Goal: Transaction & Acquisition: Register for event/course

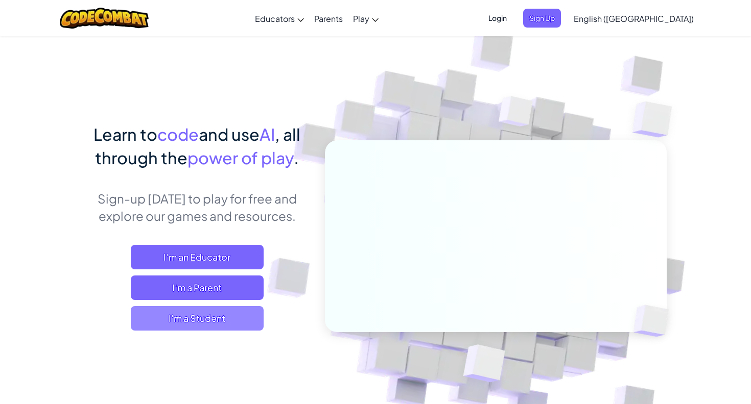
click at [211, 323] on span "I'm a Student" at bounding box center [197, 318] width 133 height 25
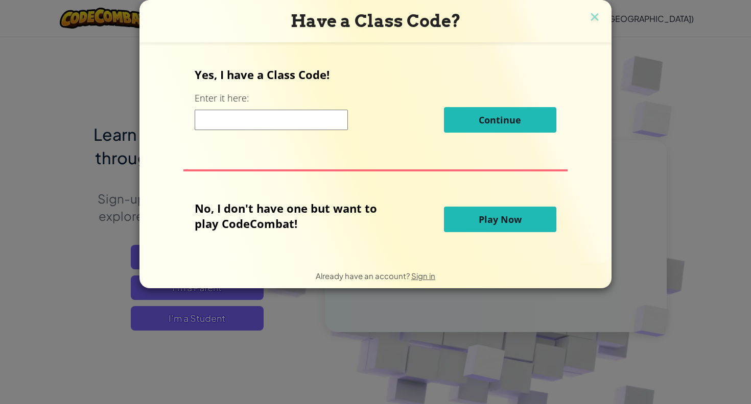
click at [238, 118] on input at bounding box center [271, 120] width 153 height 20
type input "DayHeartWide"
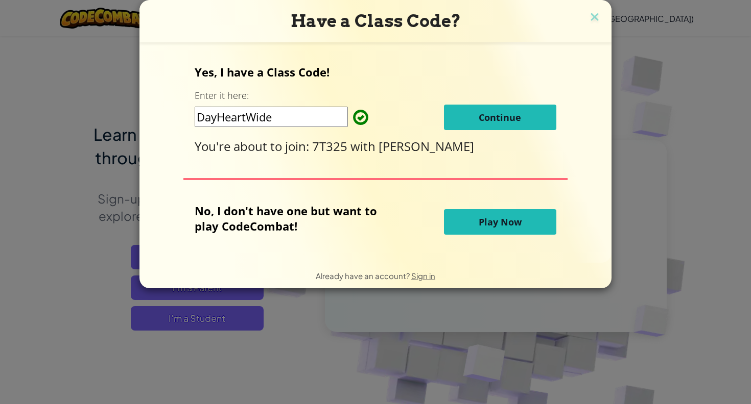
click at [515, 122] on span "Continue" at bounding box center [499, 117] width 42 height 12
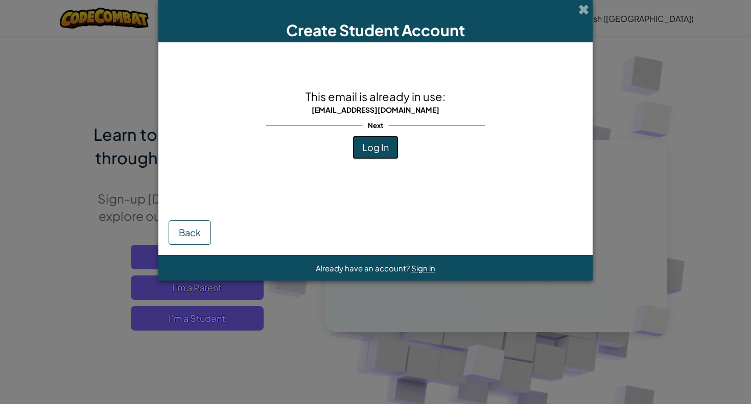
click at [384, 151] on span "Log In" at bounding box center [375, 147] width 27 height 12
